Goal: Check status: Check status

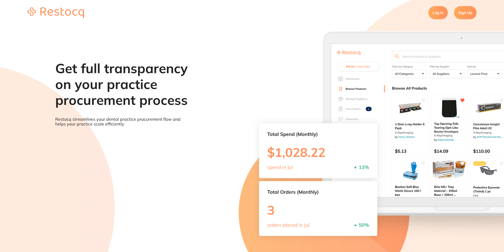
click at [440, 12] on link "Log In" at bounding box center [438, 12] width 19 height 13
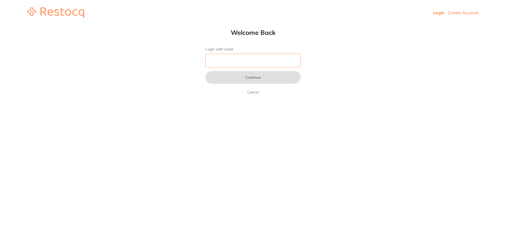
click at [223, 63] on input "Login with email" at bounding box center [252, 61] width 95 height 14
click at [397, 25] on html "Login Create Account Welcome Back Login with email da Continue Cancel Welcome b…" at bounding box center [253, 12] width 506 height 25
click at [258, 64] on input "da" at bounding box center [252, 61] width 95 height 14
type input "[EMAIL_ADDRESS][PERSON_NAME][PERSON_NAME][DOMAIN_NAME]"
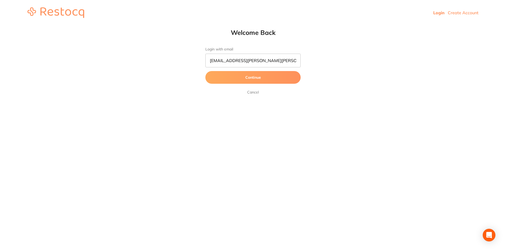
click at [237, 77] on button "Continue" at bounding box center [252, 77] width 95 height 13
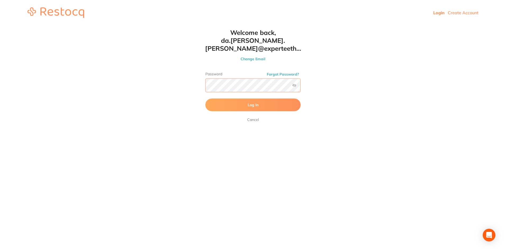
click at [205, 99] on button "Log In" at bounding box center [252, 105] width 95 height 13
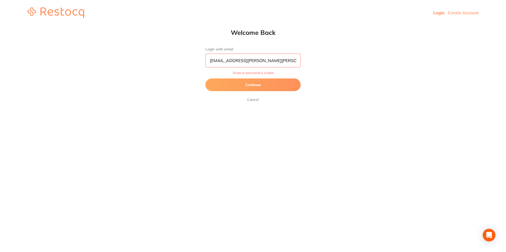
click at [253, 84] on button "Continue" at bounding box center [252, 85] width 95 height 13
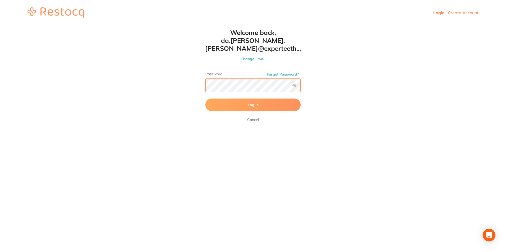
click at [178, 25] on html "Login Create Account Welcome Back Login with email [EMAIL_ADDRESS][PERSON_NAME]…" at bounding box center [253, 12] width 506 height 25
click at [205, 99] on button "Log In" at bounding box center [252, 105] width 95 height 13
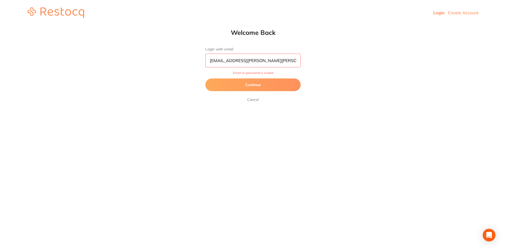
click at [269, 88] on button "Continue" at bounding box center [252, 85] width 95 height 13
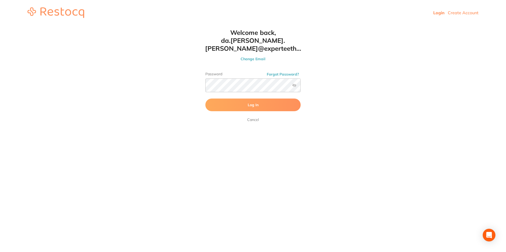
click at [295, 83] on label at bounding box center [294, 85] width 4 height 4
click at [300, 87] on input "checkbox" at bounding box center [300, 87] width 0 height 0
click at [295, 83] on label at bounding box center [294, 85] width 4 height 4
click at [300, 87] on input "checkbox" at bounding box center [300, 87] width 0 height 0
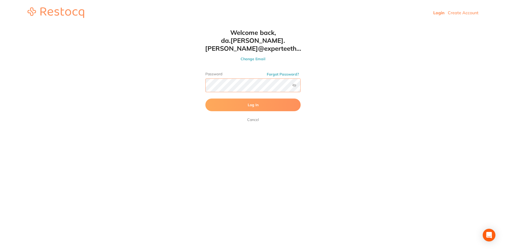
click at [171, 25] on html "Login Create Account Welcome Back Login with email [EMAIL_ADDRESS][PERSON_NAME]…" at bounding box center [253, 12] width 506 height 25
click at [205, 99] on button "Log In" at bounding box center [252, 105] width 95 height 13
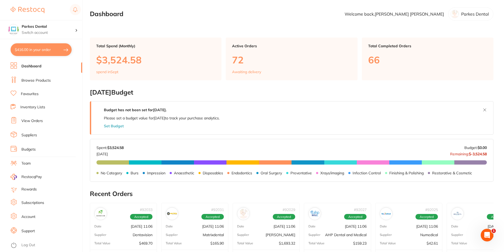
click at [44, 48] on button "$416.00 in your order" at bounding box center [41, 49] width 61 height 13
checkbox input "true"
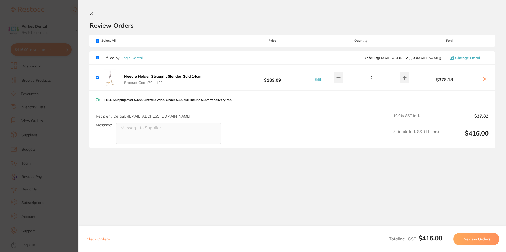
click at [43, 120] on section "Update RRP Set your pre negotiated price for this item. Item Agreed RRP (excl. …" at bounding box center [253, 126] width 506 height 252
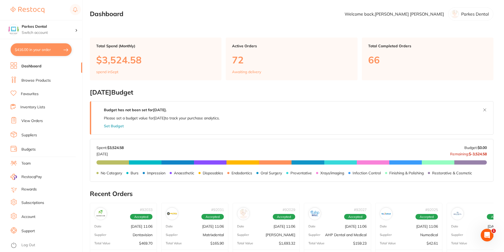
click at [28, 121] on link "View Orders" at bounding box center [31, 120] width 21 height 5
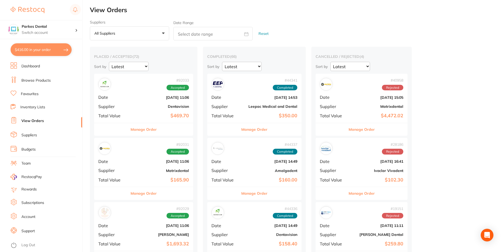
click at [141, 104] on div "# 92033 Accepted Date [DATE] 11:06 Supplier Dentavision Total Value $469.70" at bounding box center [143, 98] width 99 height 49
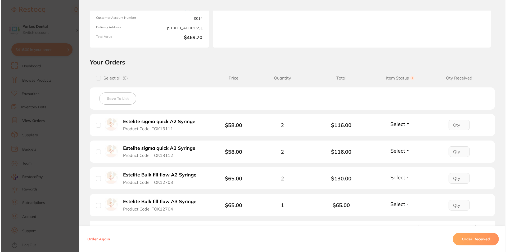
scroll to position [79, 0]
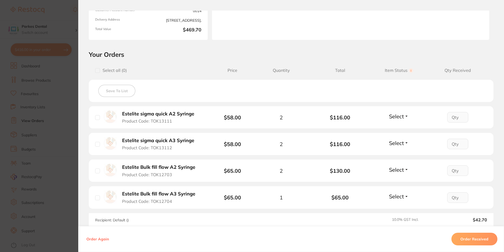
click at [400, 112] on li "Estelite sigma quick A2 Syringe Product Code: TOK13111 $58.00 2 $116.00 Select …" at bounding box center [291, 117] width 405 height 22
click at [396, 116] on span "Select" at bounding box center [396, 116] width 15 height 7
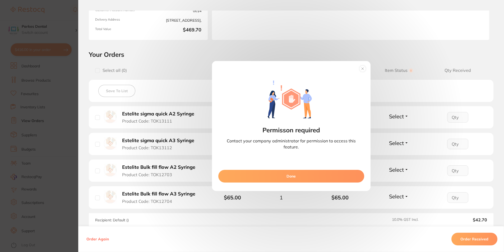
click at [65, 143] on section "Order ID: Restocq- 92033 Order Information Accepted Order Order Date [DATE] 11:…" at bounding box center [252, 126] width 504 height 252
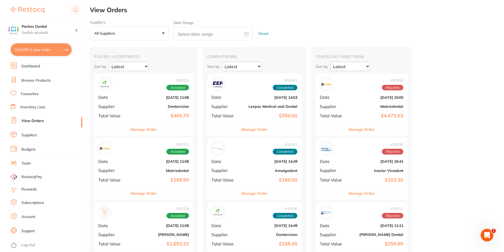
click at [28, 245] on link "Log Out" at bounding box center [28, 245] width 14 height 5
